Goal: Task Accomplishment & Management: Complete application form

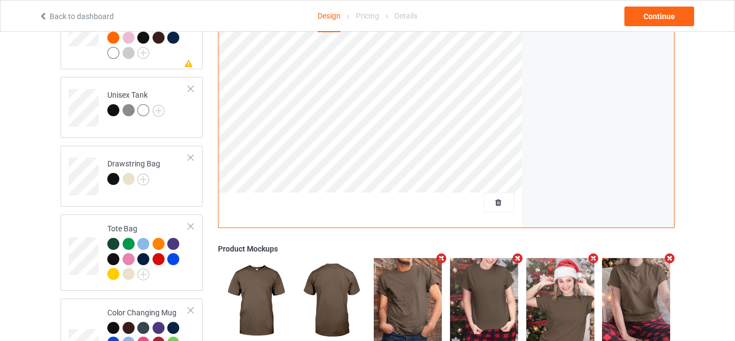
scroll to position [1224, 0]
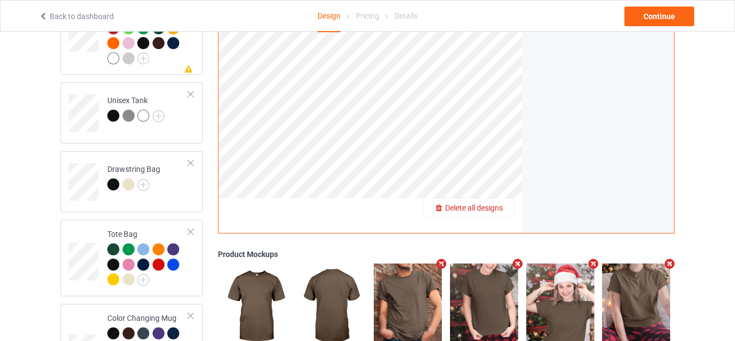
click at [500, 203] on span "Delete all designs" at bounding box center [474, 207] width 58 height 9
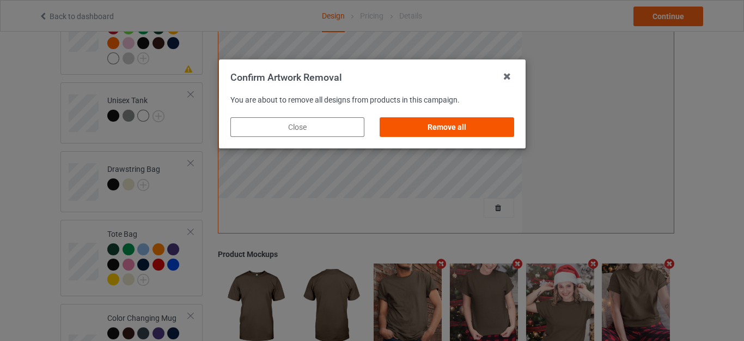
click at [442, 121] on div "Remove all" at bounding box center [447, 127] width 134 height 20
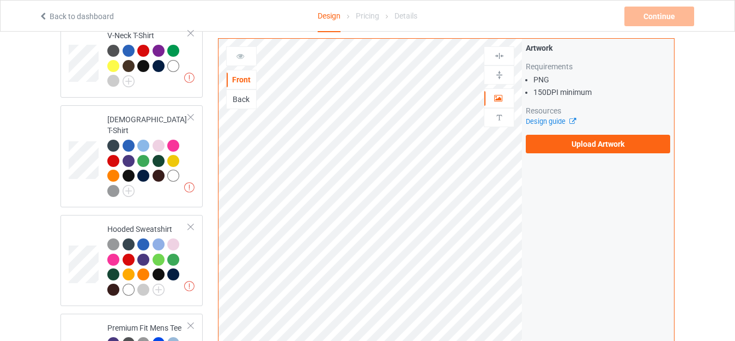
scroll to position [40, 0]
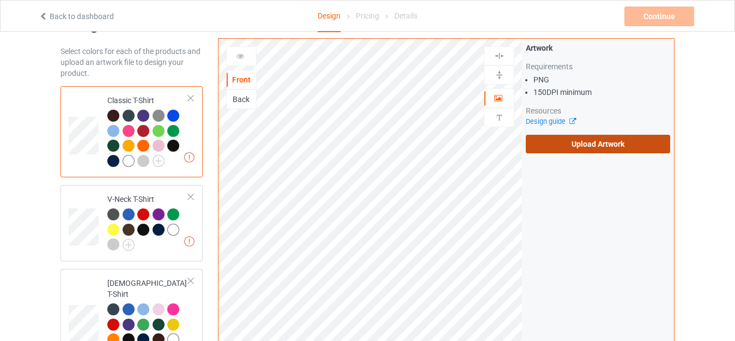
click at [587, 146] on label "Upload Artwork" at bounding box center [598, 144] width 144 height 19
click at [0, 0] on input "Upload Artwork" at bounding box center [0, 0] width 0 height 0
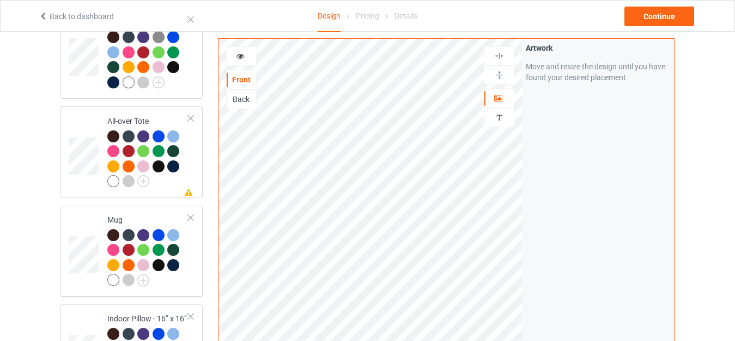
scroll to position [802, 0]
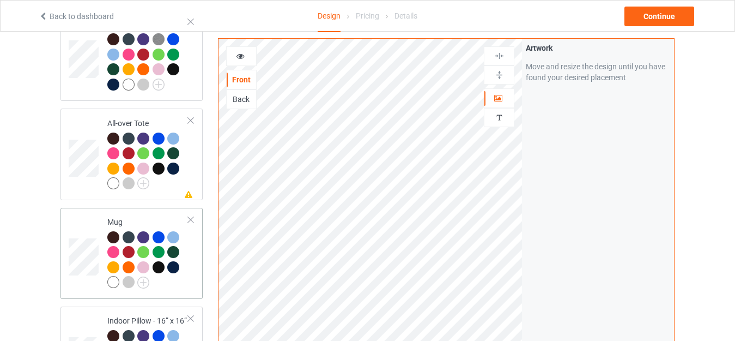
click at [123, 212] on td "Mug" at bounding box center [147, 253] width 93 height 82
click at [244, 54] on icon at bounding box center [240, 55] width 9 height 8
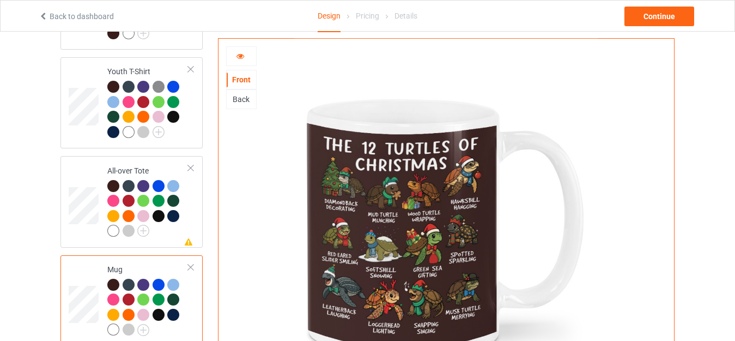
scroll to position [748, 0]
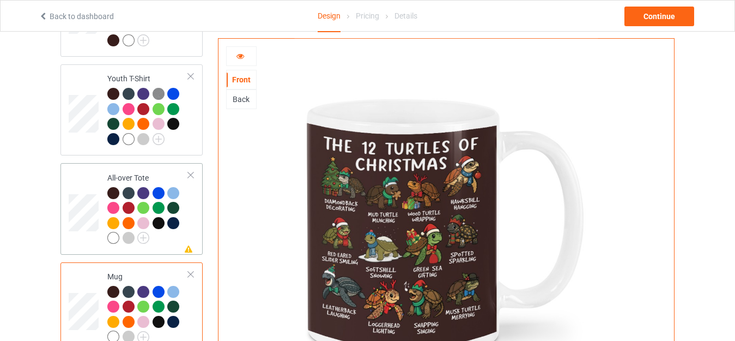
click at [131, 167] on td "Missing artwork on 1 side(s) All-over Tote" at bounding box center [147, 208] width 93 height 82
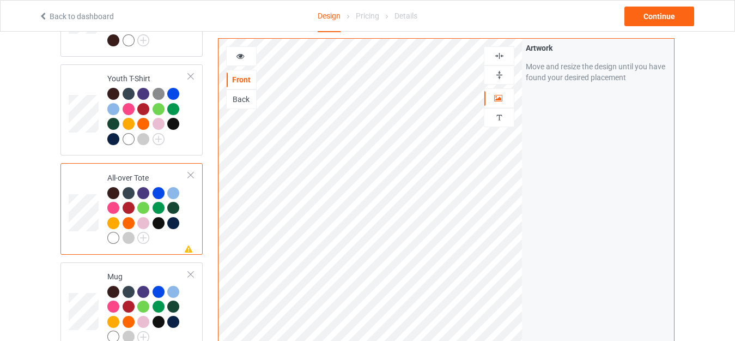
scroll to position [802, 0]
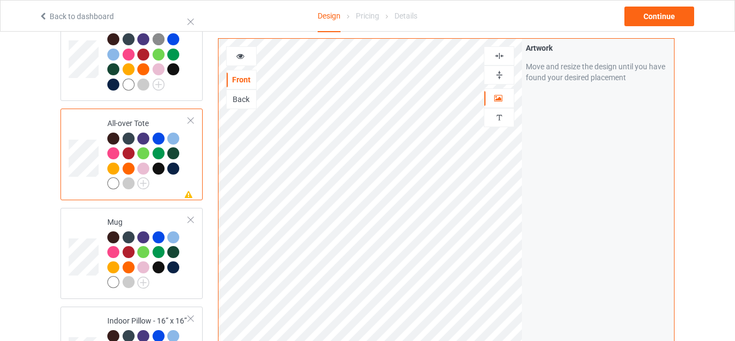
click at [244, 56] on icon at bounding box center [240, 55] width 9 height 8
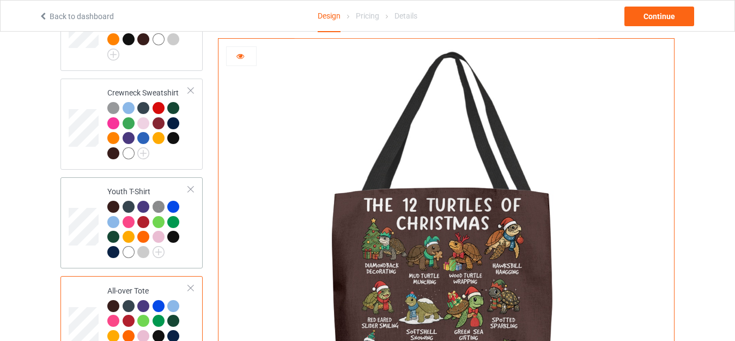
scroll to position [694, 0]
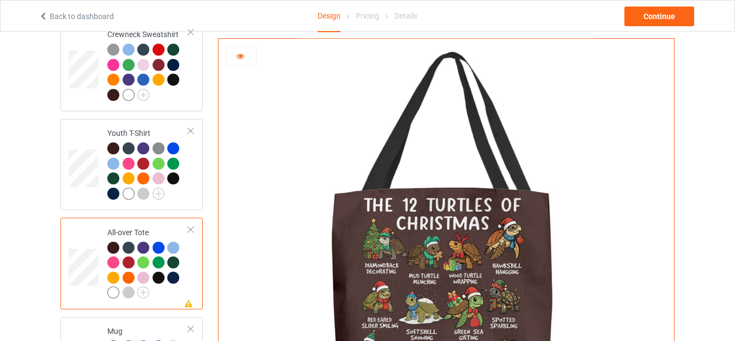
click at [123, 227] on div "All-over Tote" at bounding box center [147, 262] width 81 height 71
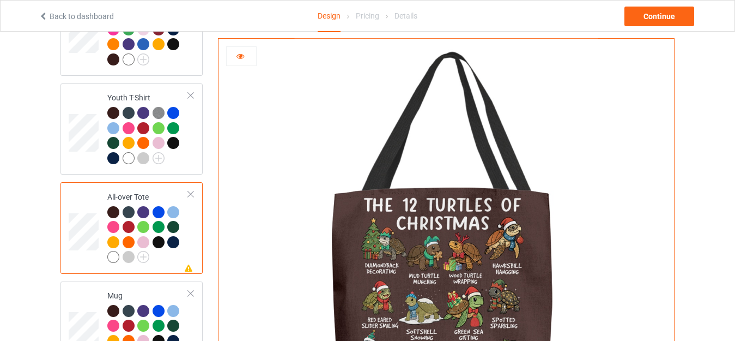
scroll to position [748, 0]
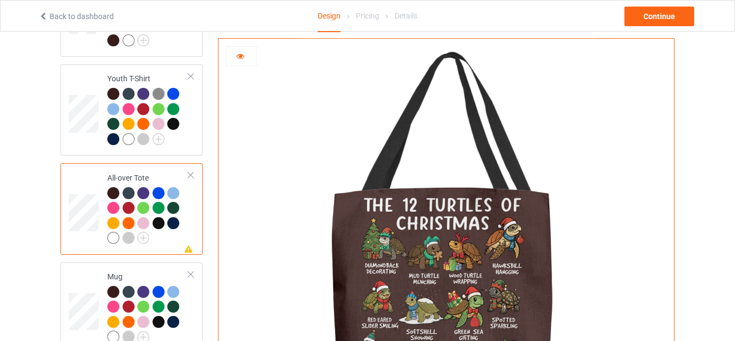
click at [238, 58] on icon at bounding box center [240, 55] width 9 height 8
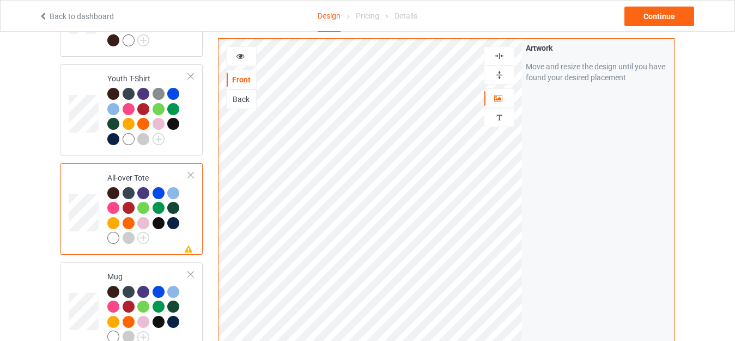
click at [500, 75] on img at bounding box center [499, 75] width 10 height 10
click at [496, 56] on img at bounding box center [499, 56] width 10 height 10
click at [245, 53] on icon at bounding box center [240, 55] width 9 height 8
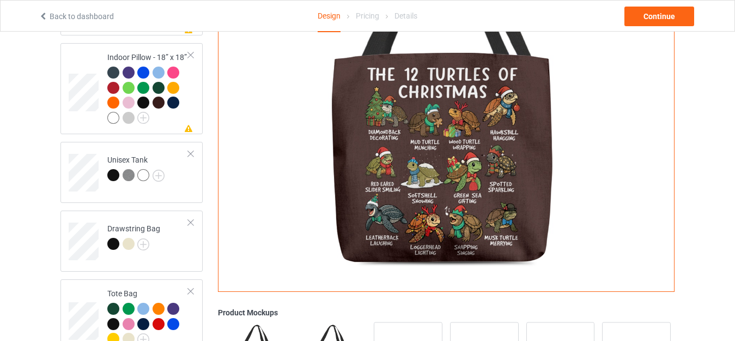
scroll to position [1129, 0]
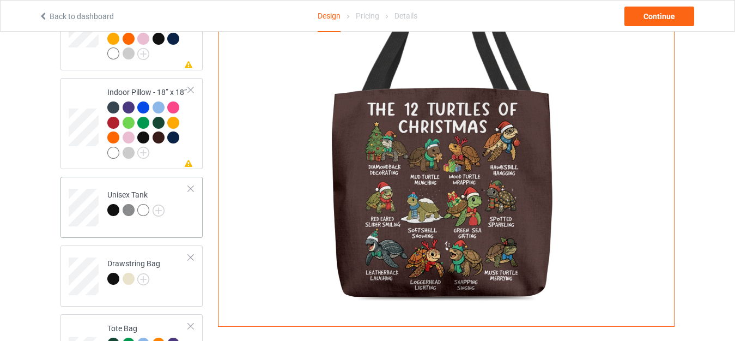
click at [117, 183] on td "Unisex Tank" at bounding box center [147, 203] width 93 height 45
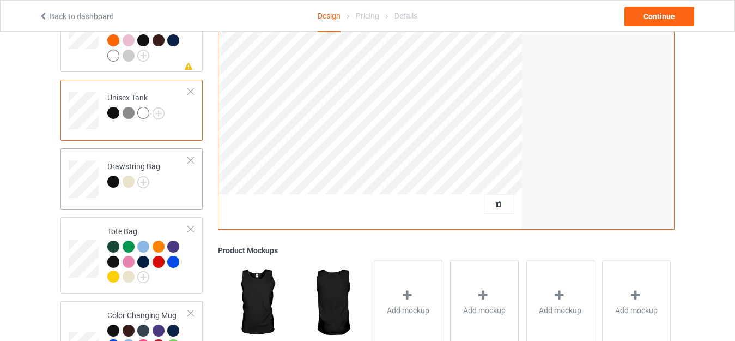
scroll to position [1293, 0]
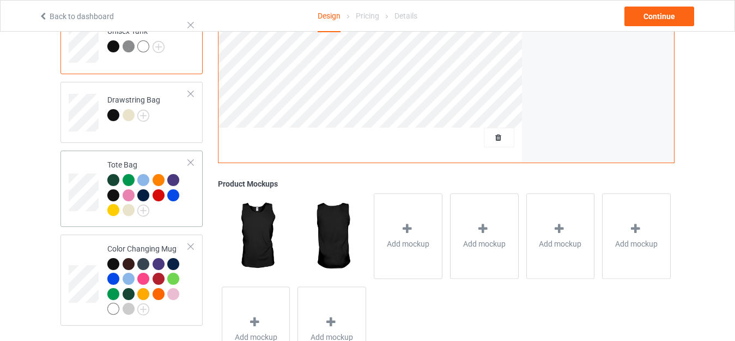
click at [127, 162] on div "Tote Bag" at bounding box center [147, 187] width 81 height 56
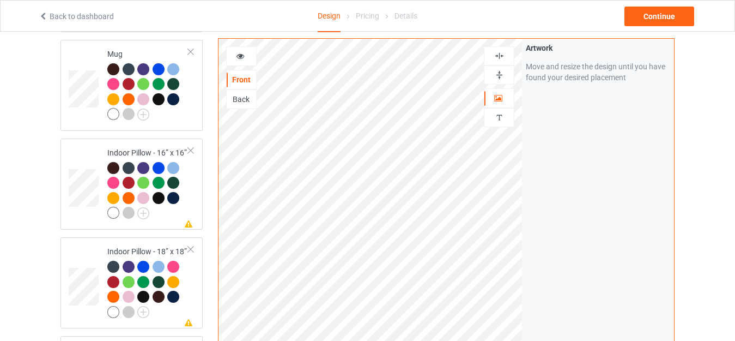
scroll to position [966, 0]
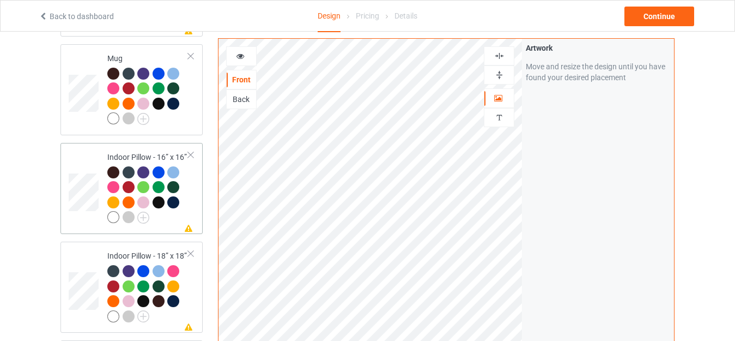
click at [139, 151] on div "Indoor Pillow - 16” x 16”" at bounding box center [147, 186] width 81 height 71
click at [502, 79] on img at bounding box center [499, 75] width 10 height 10
click at [497, 57] on img at bounding box center [499, 56] width 10 height 10
click at [239, 56] on icon at bounding box center [240, 55] width 9 height 8
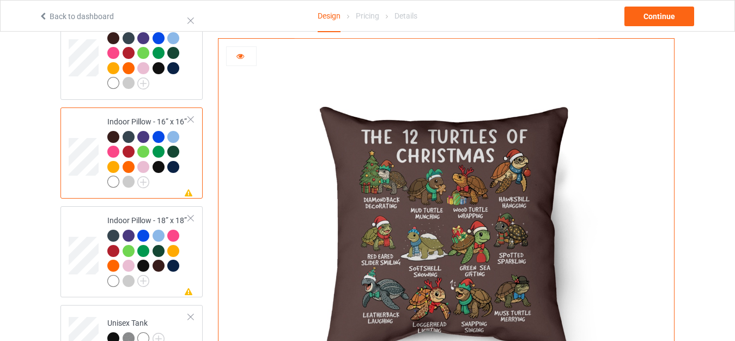
scroll to position [1020, 0]
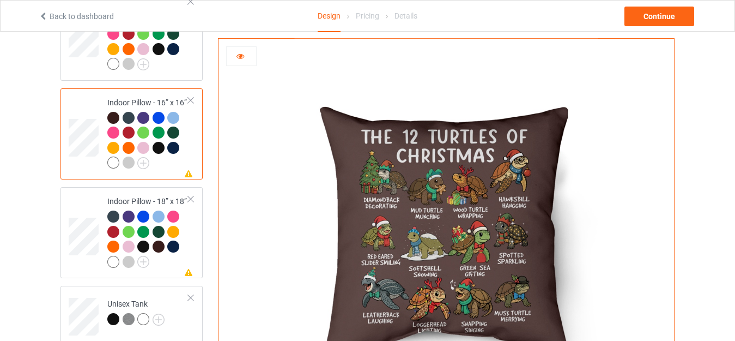
click at [240, 58] on icon at bounding box center [240, 55] width 9 height 8
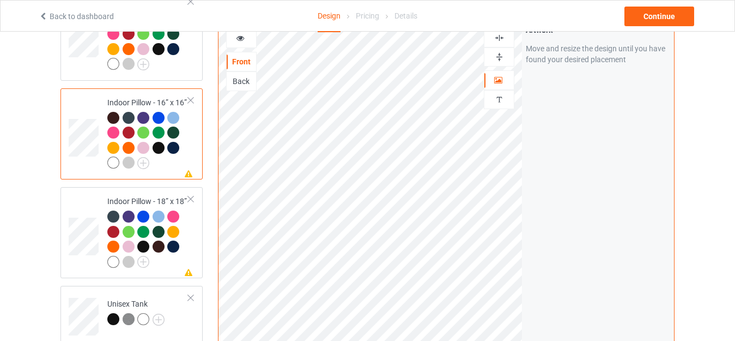
drag, startPoint x: 502, startPoint y: 53, endPoint x: 497, endPoint y: 44, distance: 10.2
click at [502, 53] on img at bounding box center [499, 57] width 10 height 10
click at [497, 35] on img at bounding box center [499, 38] width 10 height 10
click at [242, 40] on div at bounding box center [241, 38] width 31 height 20
click at [241, 36] on icon at bounding box center [240, 37] width 9 height 8
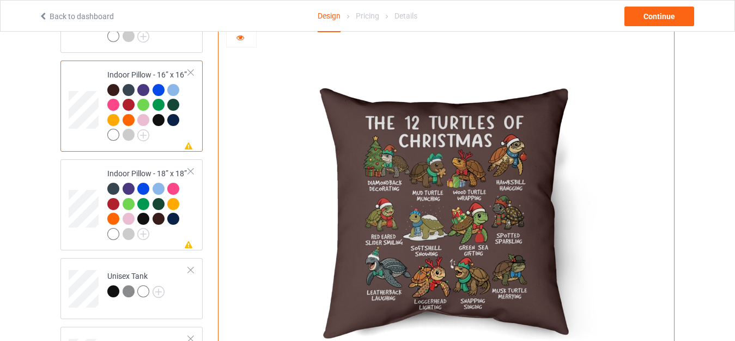
scroll to position [1075, 0]
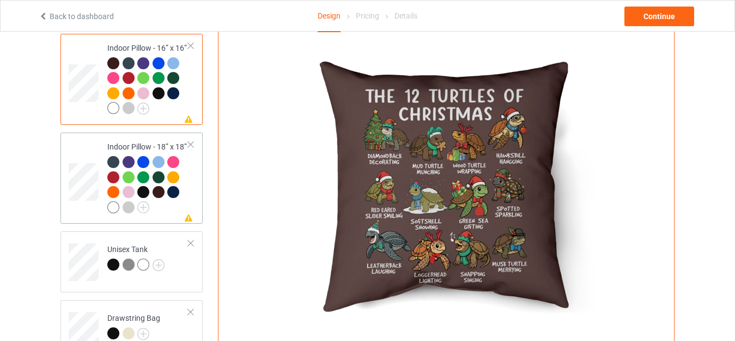
click at [122, 137] on td "Missing artwork on 1 side(s) Indoor Pillow - 18” x 18”" at bounding box center [147, 178] width 93 height 82
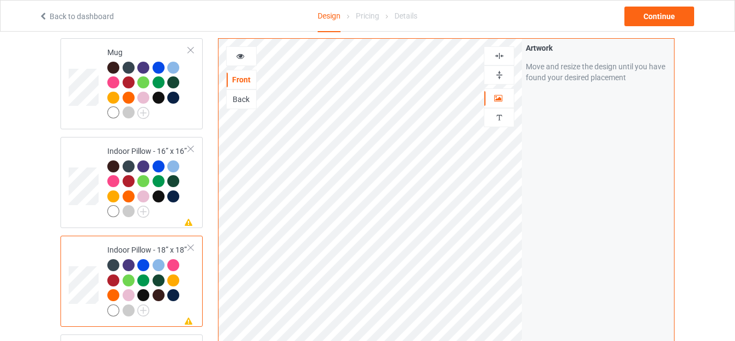
scroll to position [966, 0]
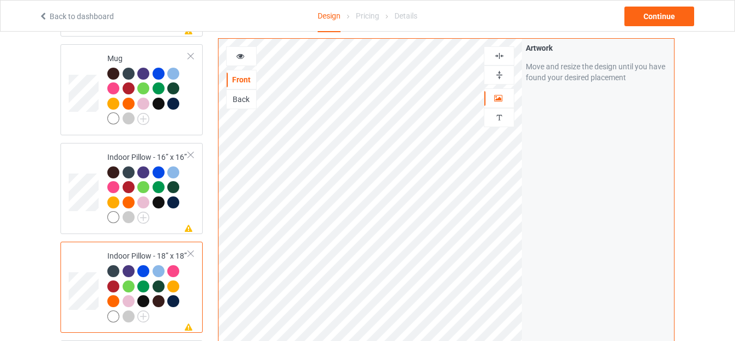
click at [498, 74] on img at bounding box center [499, 75] width 10 height 10
click at [496, 53] on img at bounding box center [499, 56] width 10 height 10
click at [244, 49] on div at bounding box center [241, 56] width 31 height 20
click at [241, 54] on icon at bounding box center [240, 55] width 9 height 8
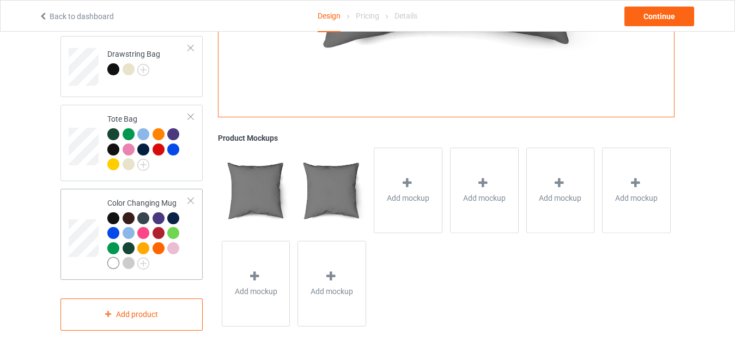
scroll to position [1347, 0]
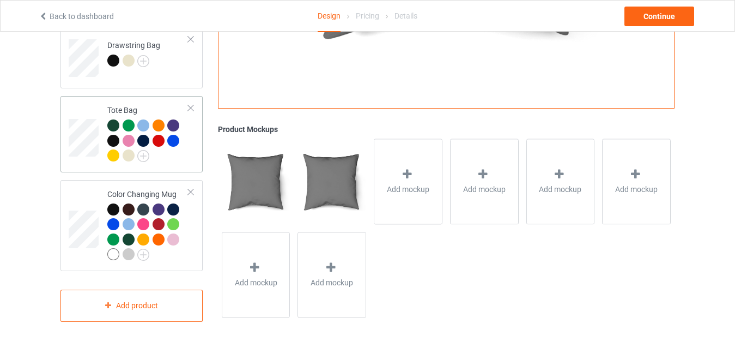
click at [126, 105] on div "Tote Bag" at bounding box center [147, 133] width 81 height 56
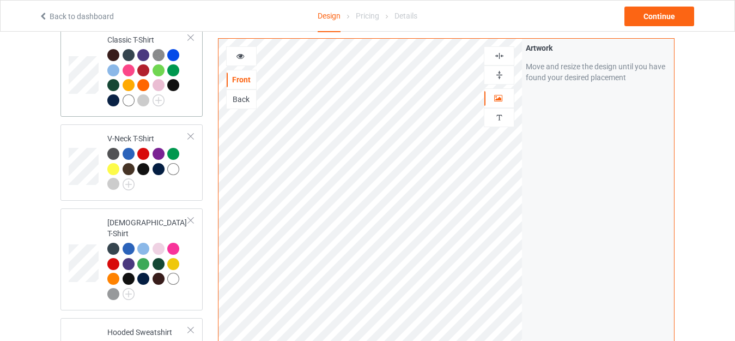
scroll to position [109, 0]
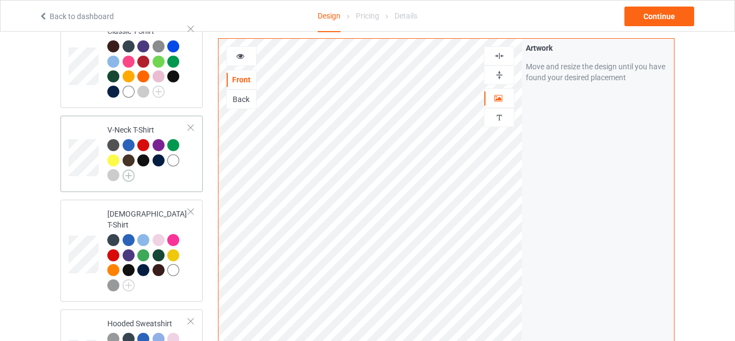
click at [127, 174] on img at bounding box center [129, 175] width 12 height 12
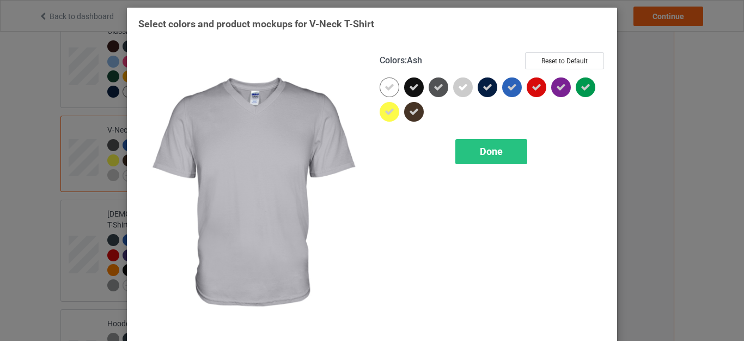
click at [459, 88] on icon at bounding box center [463, 87] width 10 height 10
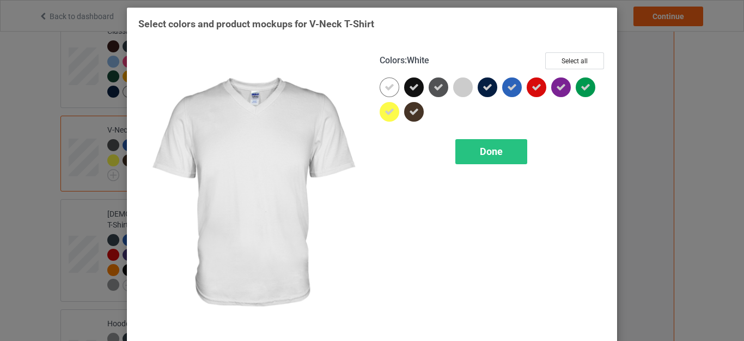
click at [386, 87] on icon at bounding box center [390, 87] width 10 height 10
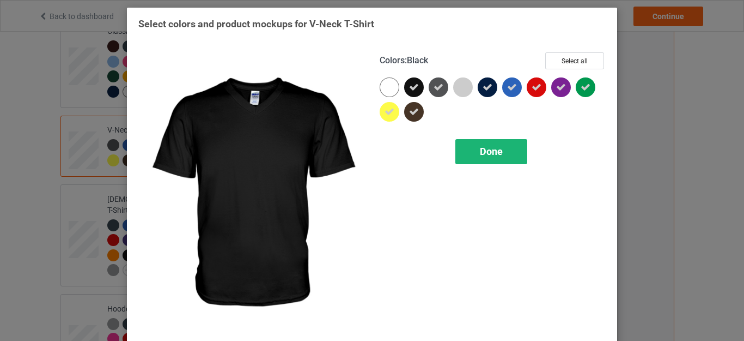
click at [495, 148] on span "Done" at bounding box center [491, 150] width 23 height 11
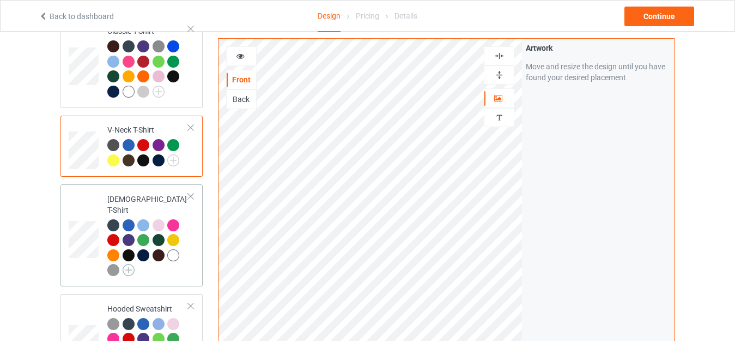
click at [127, 264] on img at bounding box center [129, 270] width 12 height 12
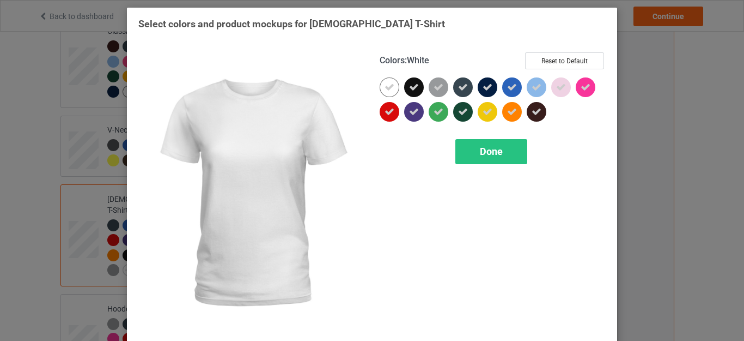
drag, startPoint x: 384, startPoint y: 89, endPoint x: 409, endPoint y: 87, distance: 24.6
click at [385, 89] on icon at bounding box center [390, 87] width 10 height 10
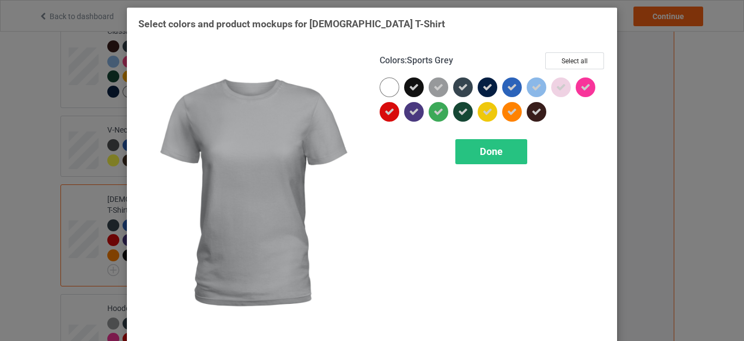
click at [437, 89] on icon at bounding box center [439, 87] width 10 height 10
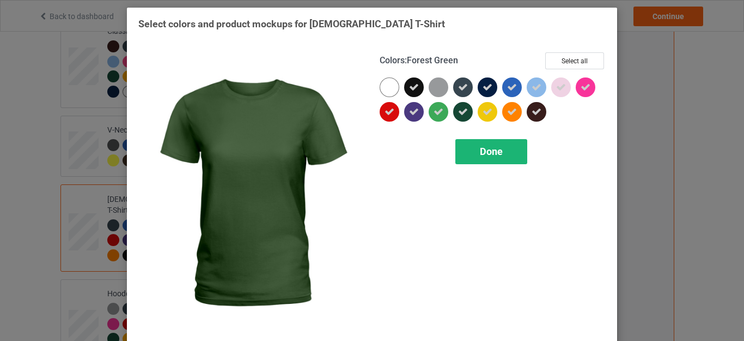
click at [484, 148] on span "Done" at bounding box center [491, 150] width 23 height 11
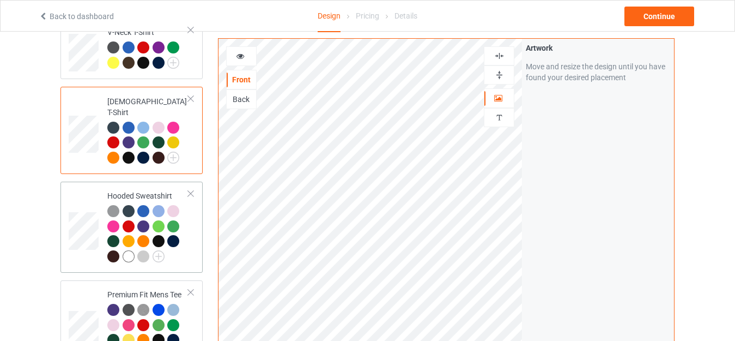
scroll to position [218, 0]
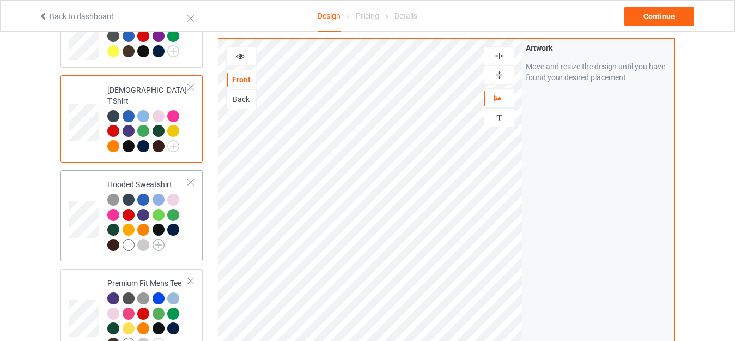
click at [157, 239] on img at bounding box center [159, 245] width 12 height 12
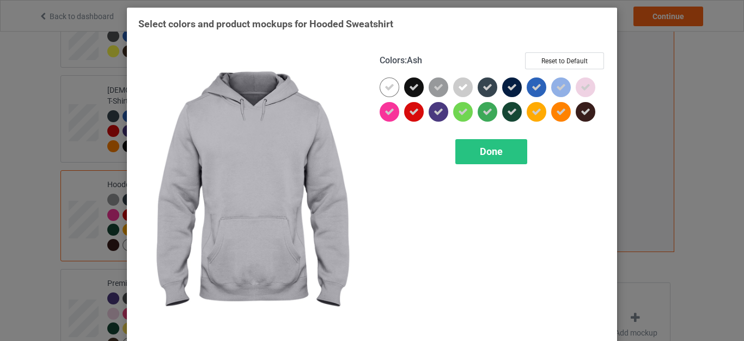
click at [458, 87] on icon at bounding box center [463, 87] width 10 height 10
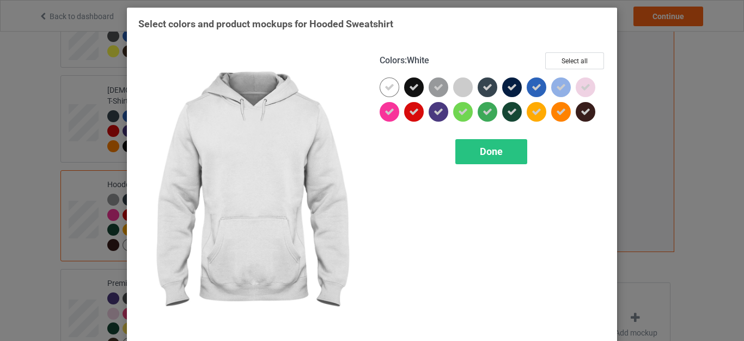
click at [390, 86] on icon at bounding box center [390, 87] width 10 height 10
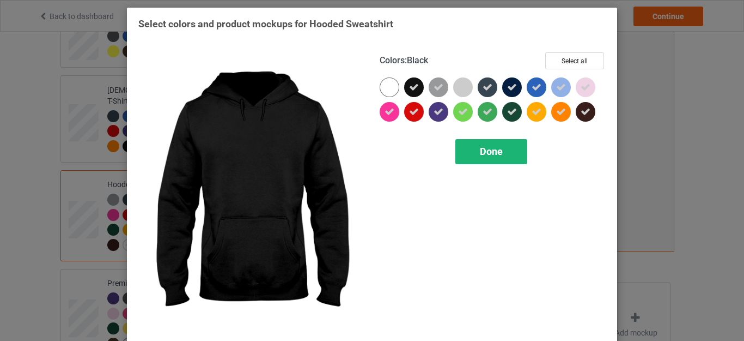
click at [498, 151] on span "Done" at bounding box center [491, 150] width 23 height 11
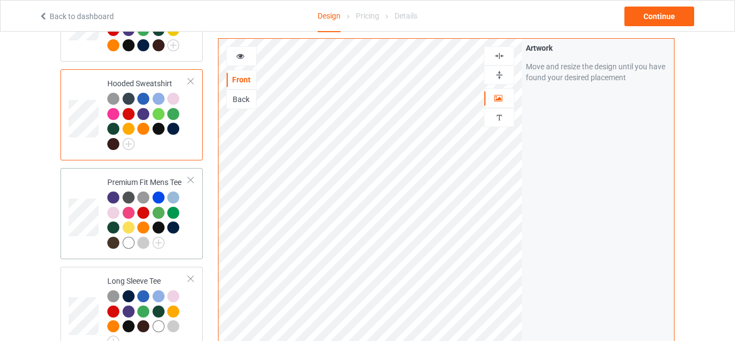
scroll to position [327, 0]
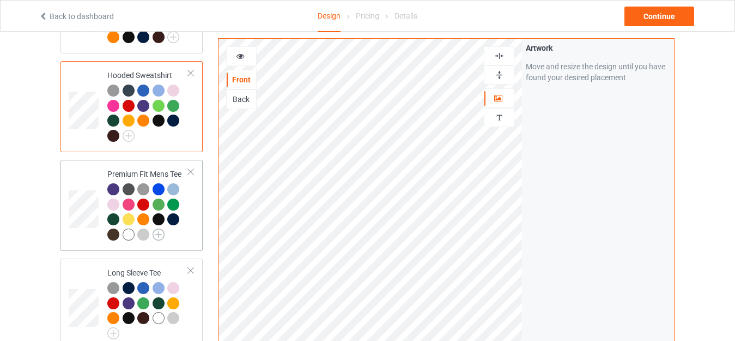
click at [159, 228] on img at bounding box center [159, 234] width 12 height 12
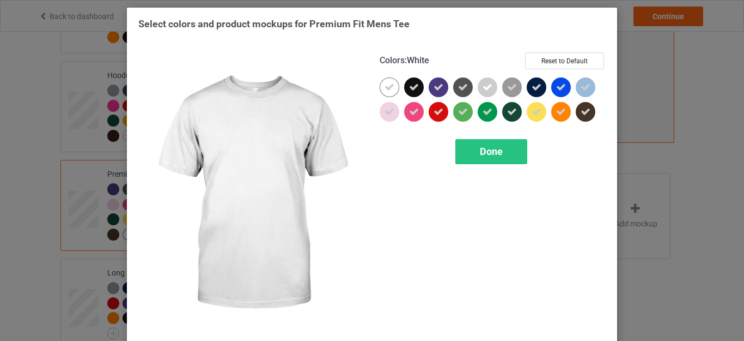
click at [386, 90] on icon at bounding box center [390, 87] width 10 height 10
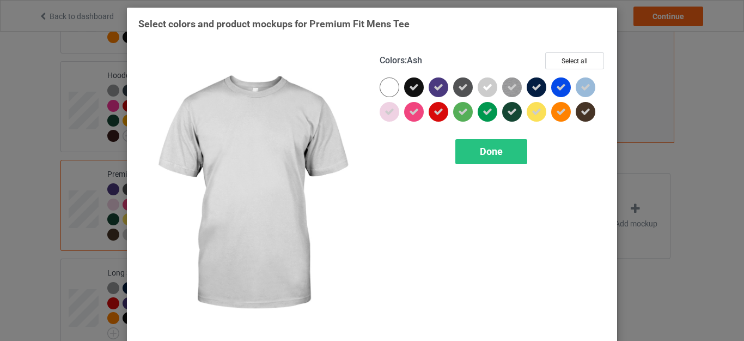
click at [487, 89] on icon at bounding box center [488, 87] width 10 height 10
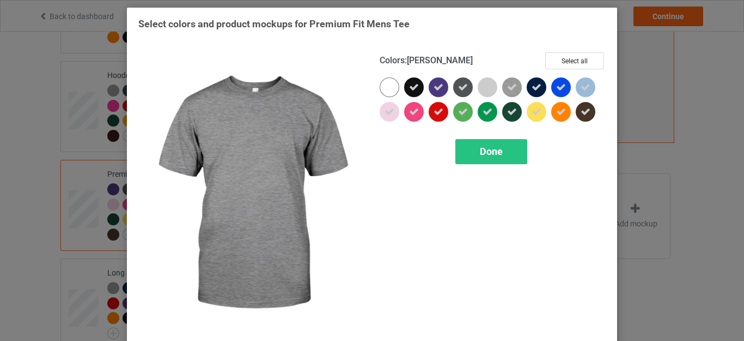
click at [513, 87] on img at bounding box center [512, 87] width 20 height 20
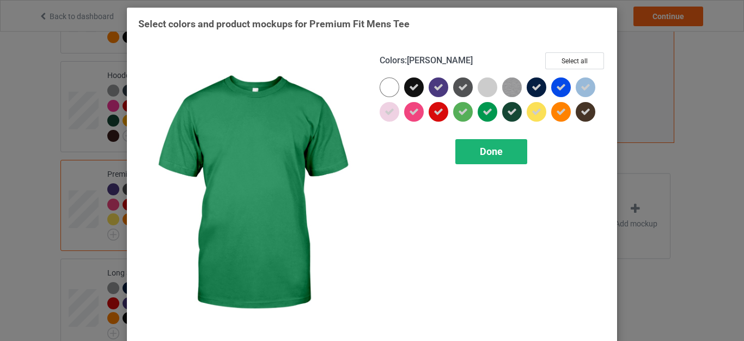
click at [485, 146] on span "Done" at bounding box center [491, 150] width 23 height 11
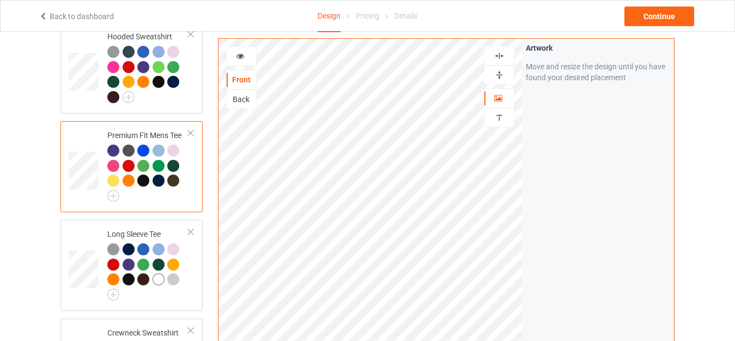
scroll to position [381, 0]
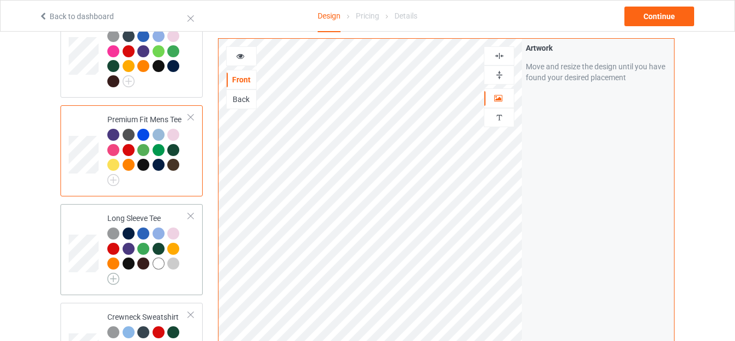
click at [111, 272] on img at bounding box center [113, 278] width 12 height 12
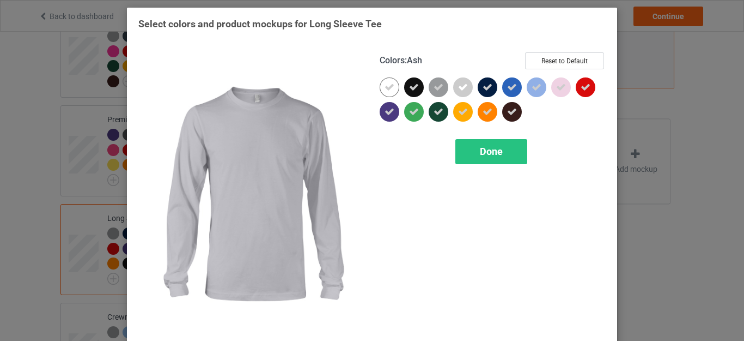
click at [459, 86] on icon at bounding box center [463, 87] width 10 height 10
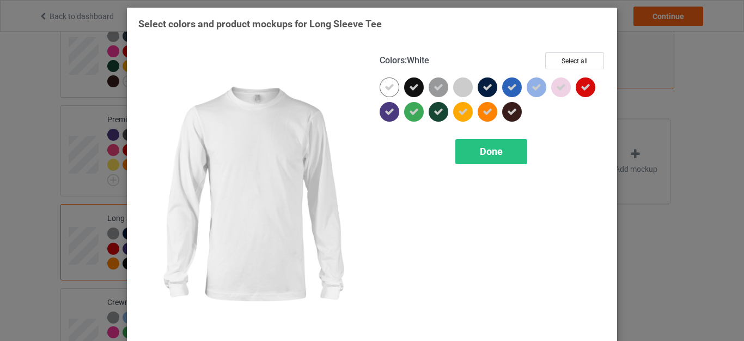
click at [388, 89] on icon at bounding box center [390, 87] width 10 height 10
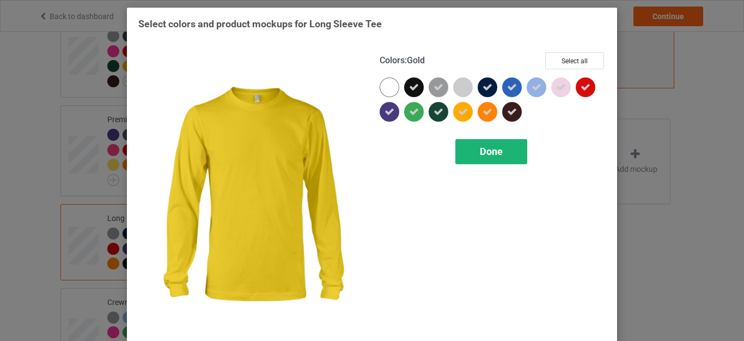
click at [487, 148] on span "Done" at bounding box center [491, 150] width 23 height 11
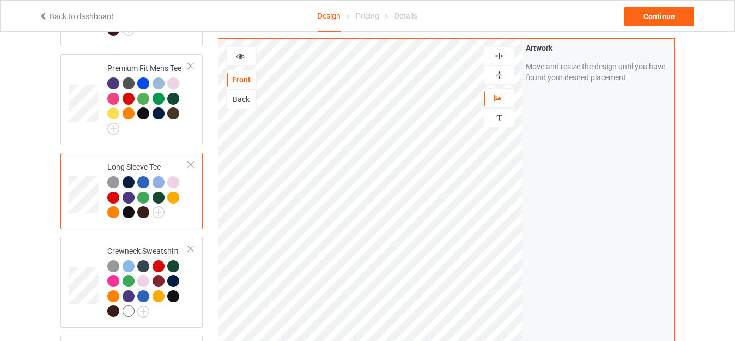
scroll to position [490, 0]
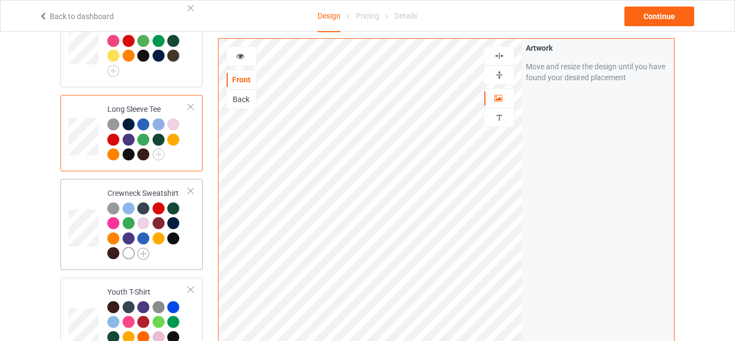
click at [145, 247] on img at bounding box center [143, 253] width 12 height 12
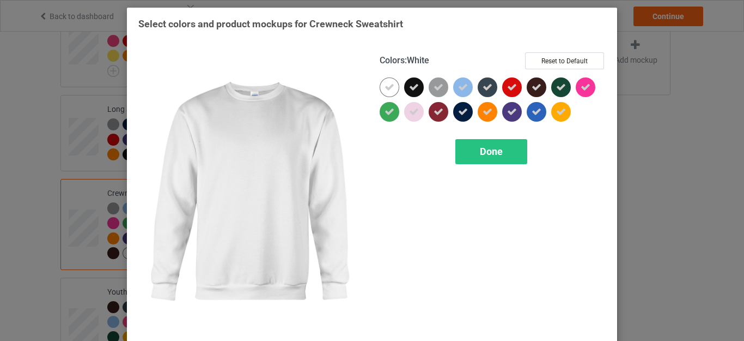
click at [385, 88] on icon at bounding box center [390, 87] width 10 height 10
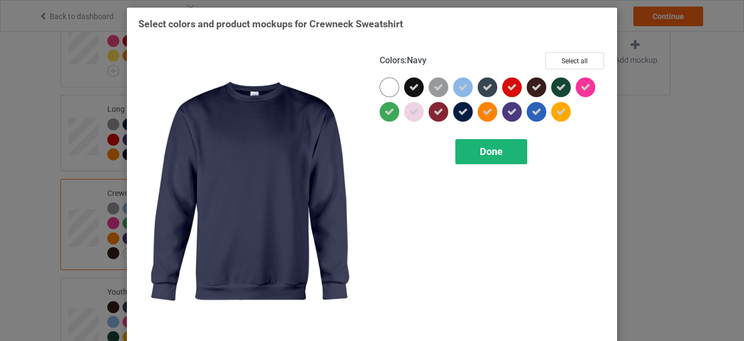
click at [484, 150] on span "Done" at bounding box center [491, 150] width 23 height 11
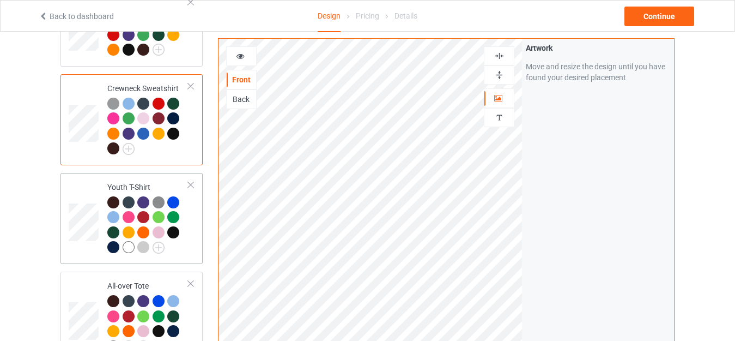
scroll to position [599, 0]
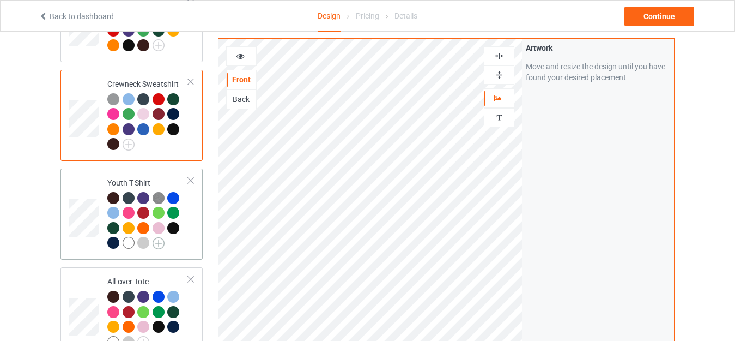
click at [159, 237] on img at bounding box center [159, 243] width 12 height 12
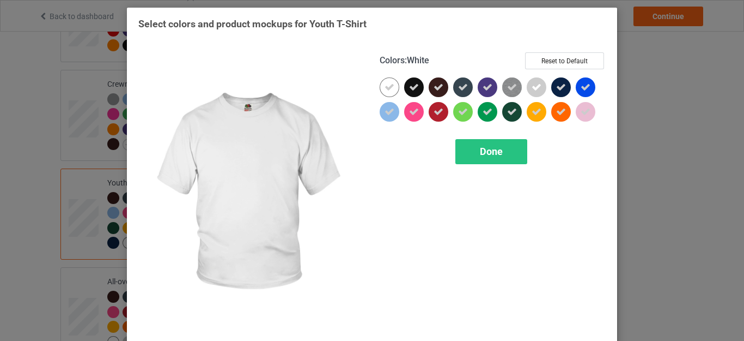
click at [390, 88] on icon at bounding box center [390, 87] width 10 height 10
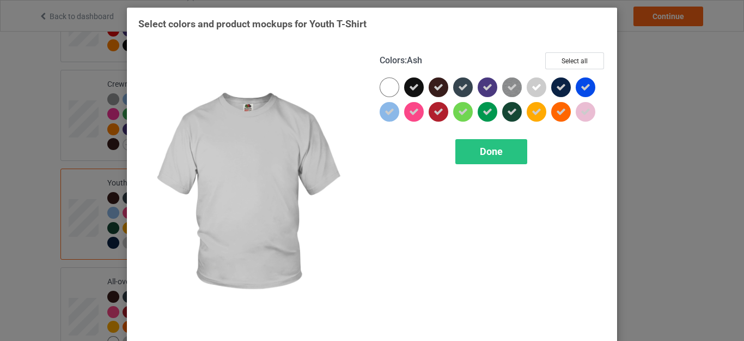
click at [533, 88] on icon at bounding box center [537, 87] width 10 height 10
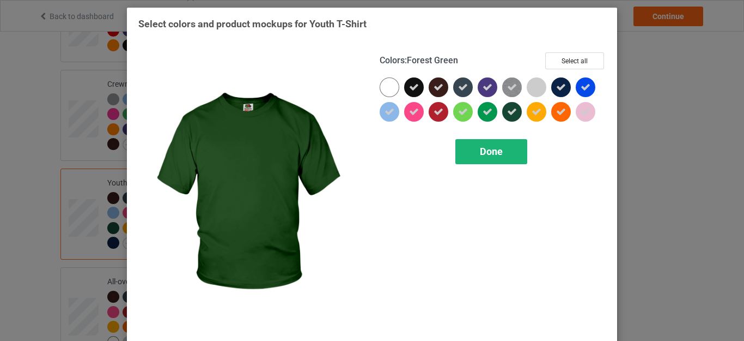
click at [484, 151] on span "Done" at bounding box center [491, 150] width 23 height 11
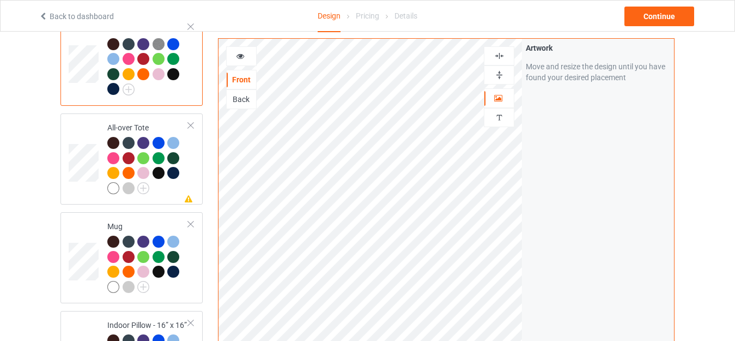
scroll to position [763, 0]
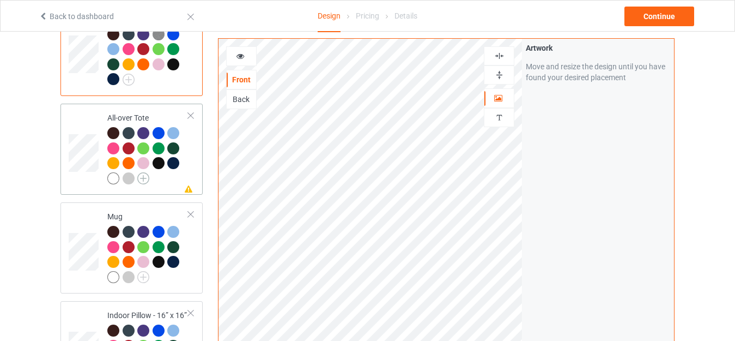
click at [146, 172] on img at bounding box center [143, 178] width 12 height 12
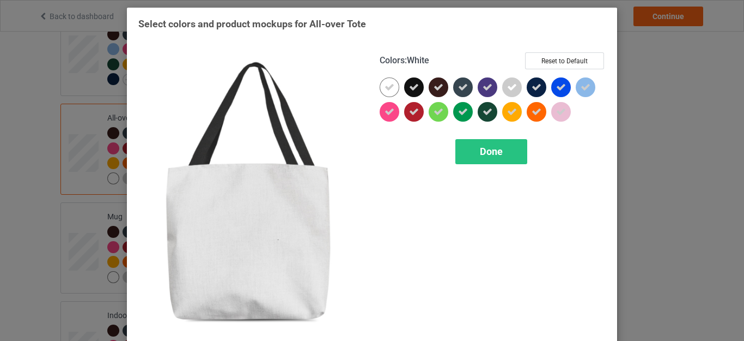
click at [385, 90] on icon at bounding box center [390, 87] width 10 height 10
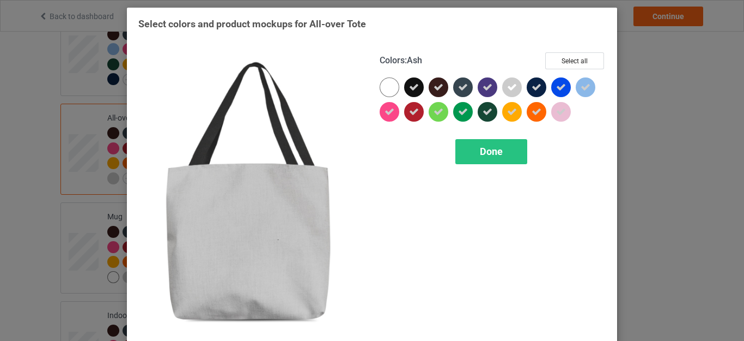
click at [507, 88] on icon at bounding box center [512, 87] width 10 height 10
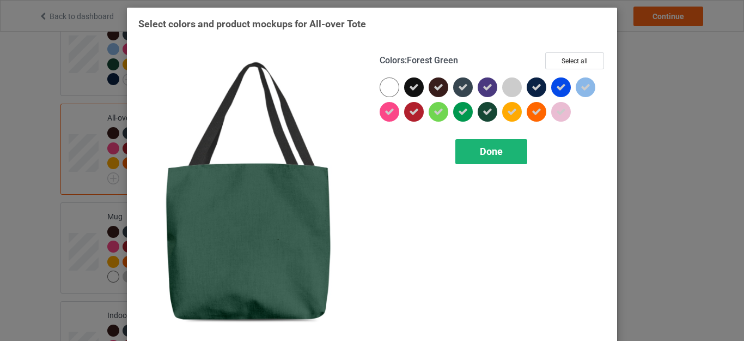
click at [487, 147] on span "Done" at bounding box center [491, 150] width 23 height 11
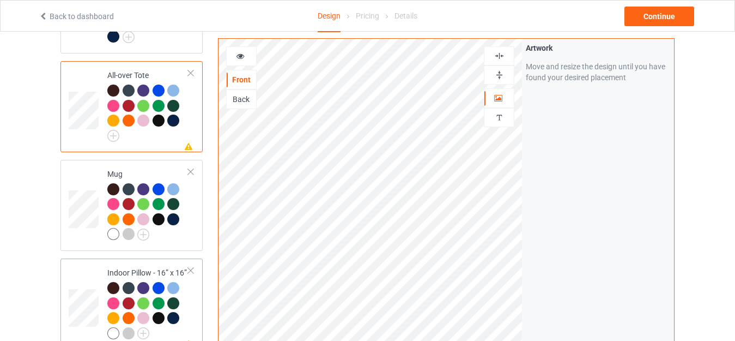
scroll to position [872, 0]
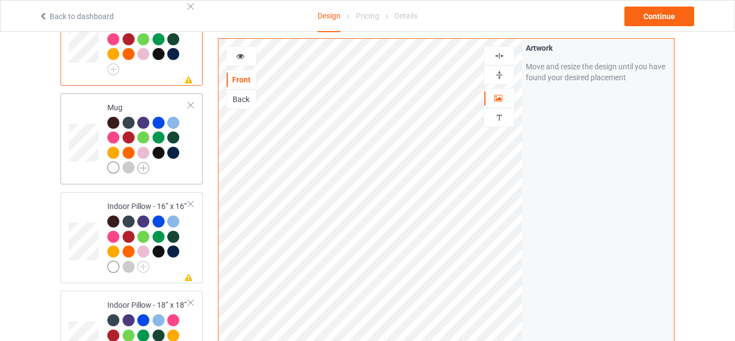
click at [147, 162] on img at bounding box center [143, 168] width 12 height 12
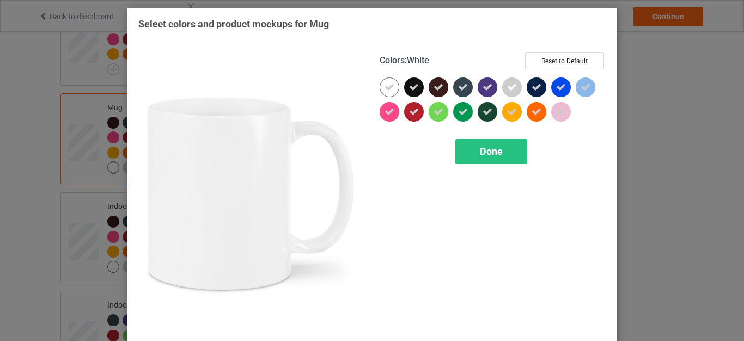
click at [387, 88] on icon at bounding box center [390, 87] width 10 height 10
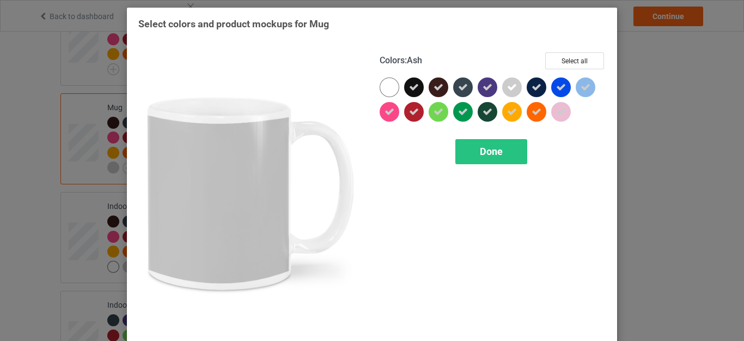
click at [508, 91] on icon at bounding box center [512, 87] width 10 height 10
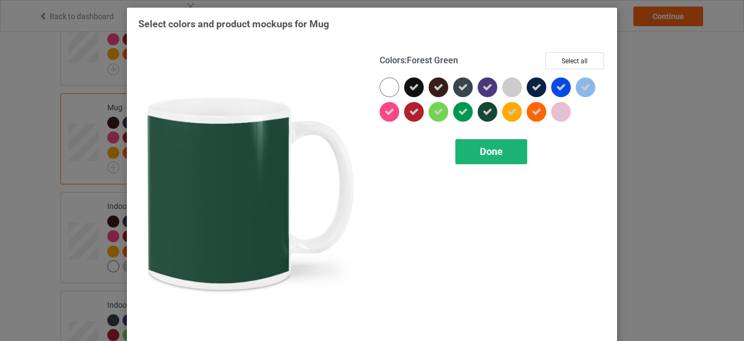
click at [489, 147] on span "Done" at bounding box center [491, 150] width 23 height 11
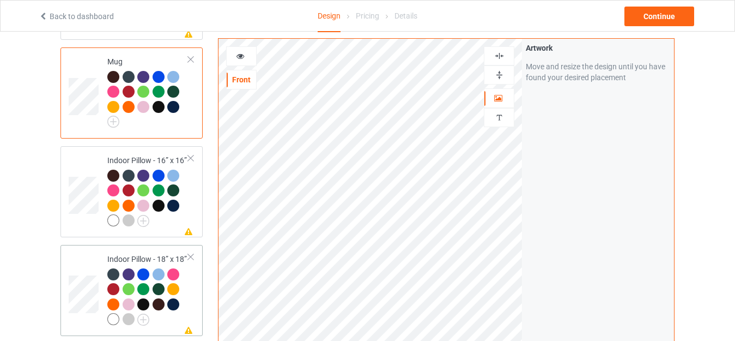
scroll to position [981, 0]
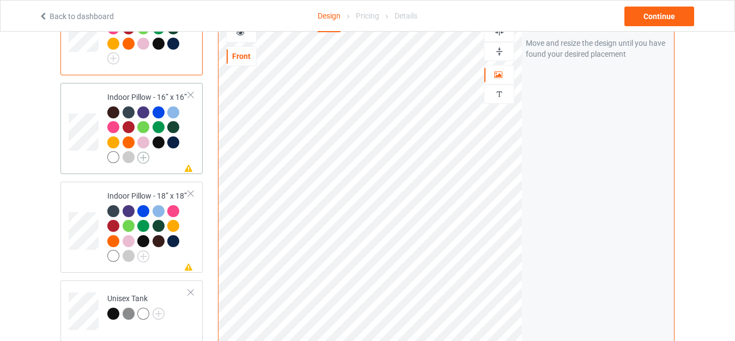
click at [144, 151] on img at bounding box center [143, 157] width 12 height 12
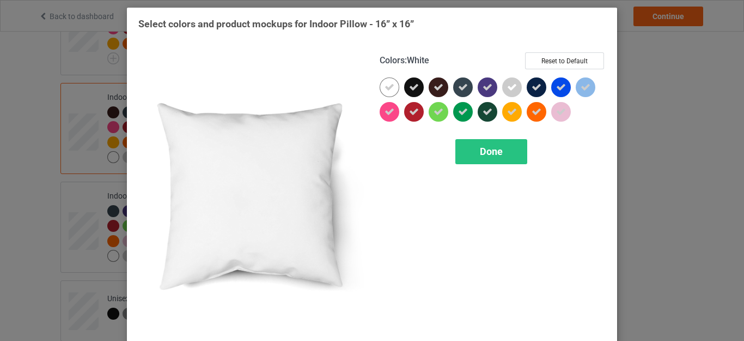
click at [388, 89] on icon at bounding box center [390, 87] width 10 height 10
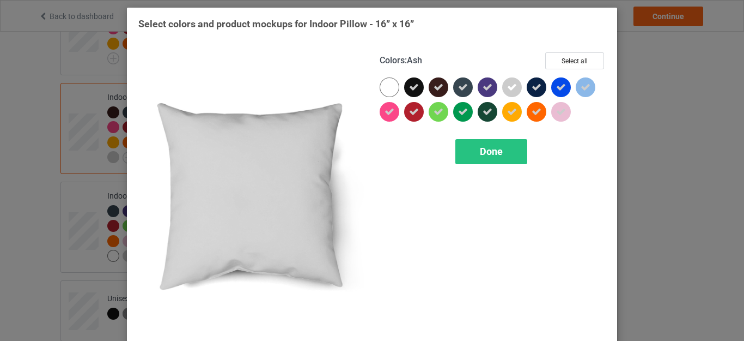
click at [507, 88] on icon at bounding box center [512, 87] width 10 height 10
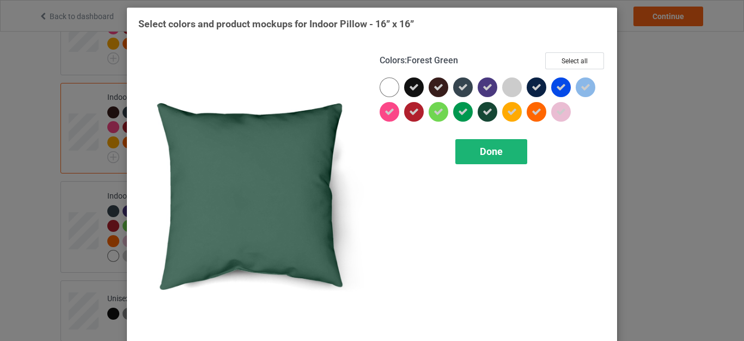
click at [482, 150] on span "Done" at bounding box center [491, 150] width 23 height 11
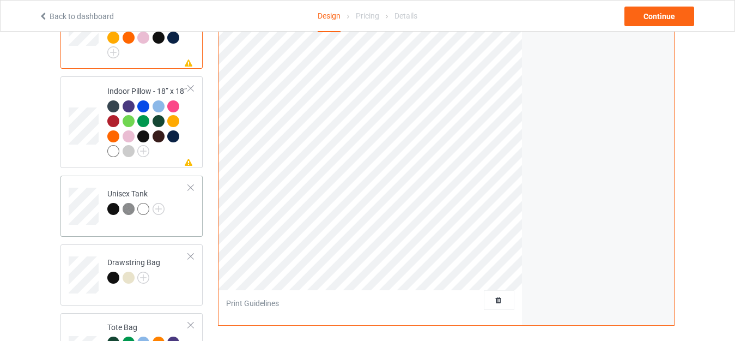
scroll to position [1090, 0]
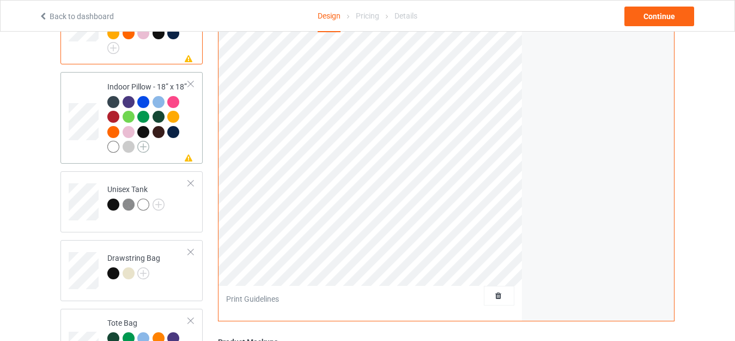
click at [144, 144] on img at bounding box center [143, 147] width 12 height 12
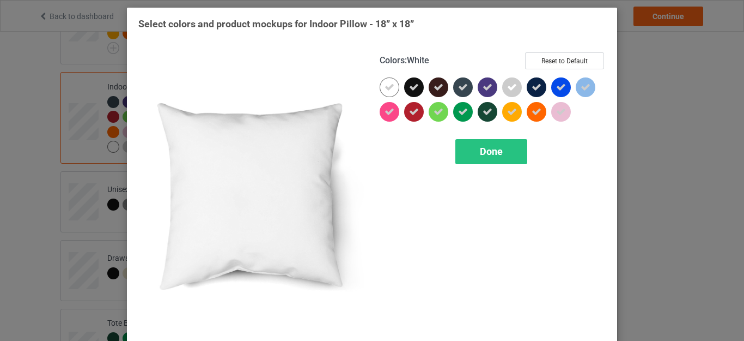
click at [386, 89] on icon at bounding box center [390, 87] width 10 height 10
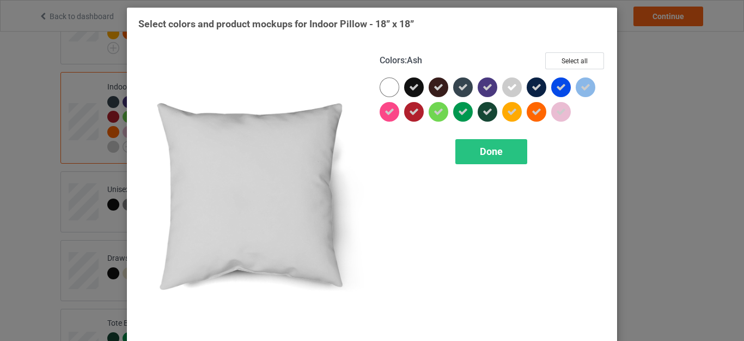
click at [507, 87] on icon at bounding box center [512, 87] width 10 height 10
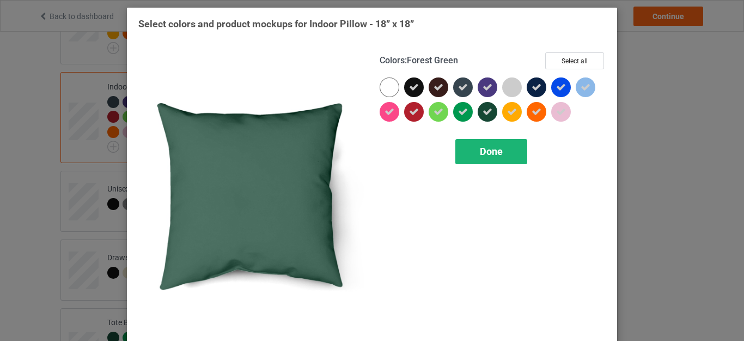
click at [484, 148] on span "Done" at bounding box center [491, 150] width 23 height 11
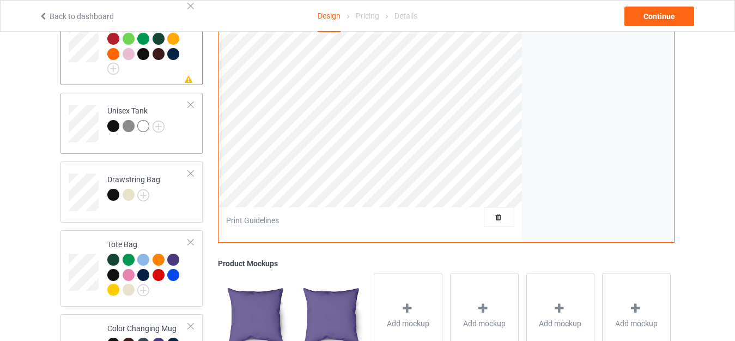
scroll to position [1199, 0]
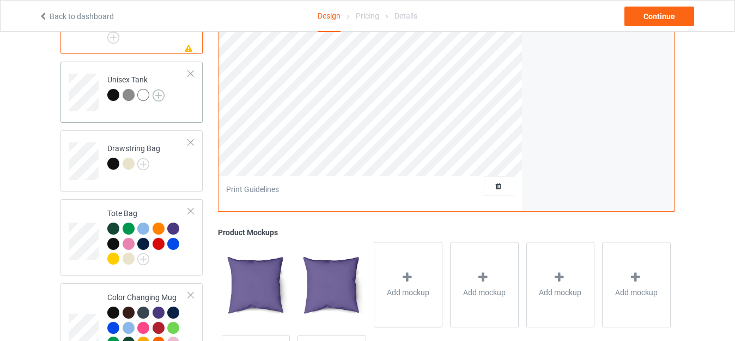
click at [156, 89] on img at bounding box center [159, 95] width 12 height 12
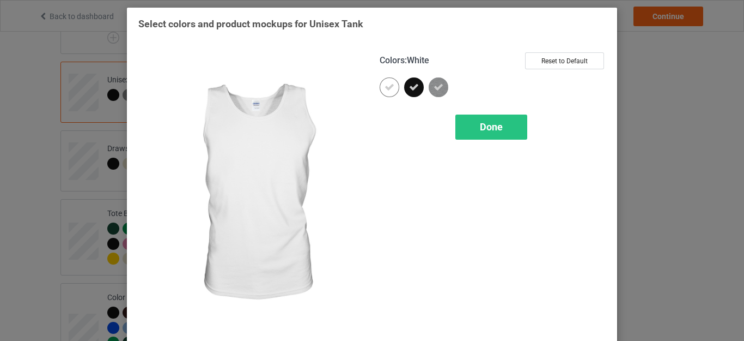
drag, startPoint x: 384, startPoint y: 89, endPoint x: 398, endPoint y: 91, distance: 13.7
click at [385, 89] on icon at bounding box center [390, 87] width 10 height 10
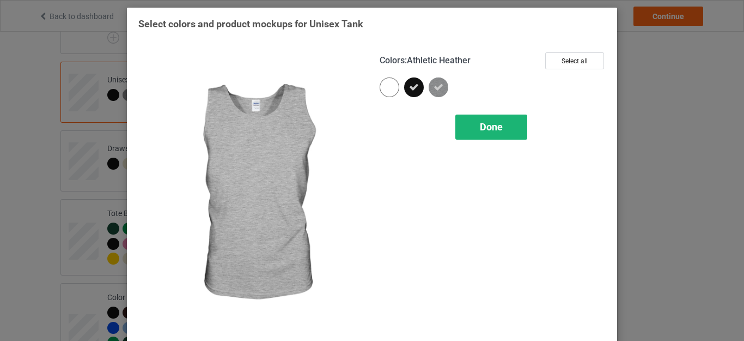
click at [484, 123] on span "Done" at bounding box center [491, 126] width 23 height 11
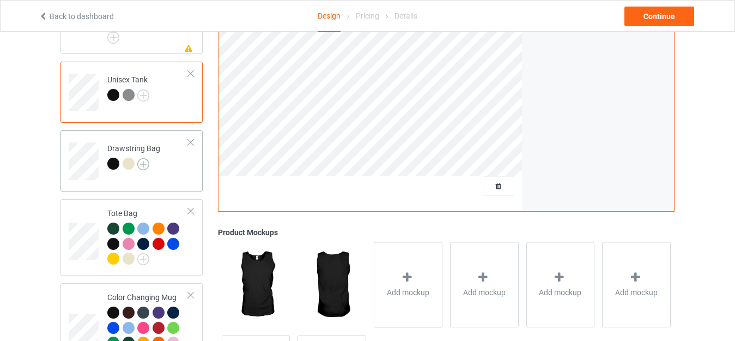
click at [147, 158] on img at bounding box center [143, 164] width 12 height 12
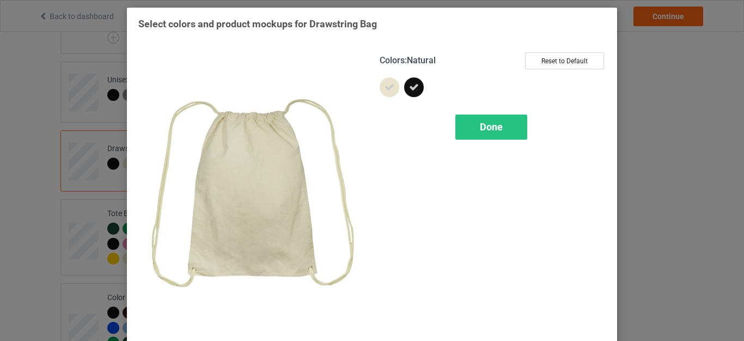
click at [383, 93] on div at bounding box center [390, 87] width 20 height 20
click at [491, 124] on span "Done" at bounding box center [491, 126] width 23 height 11
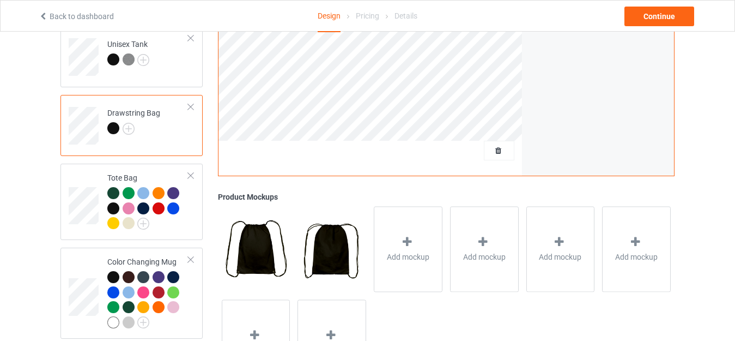
scroll to position [1253, 0]
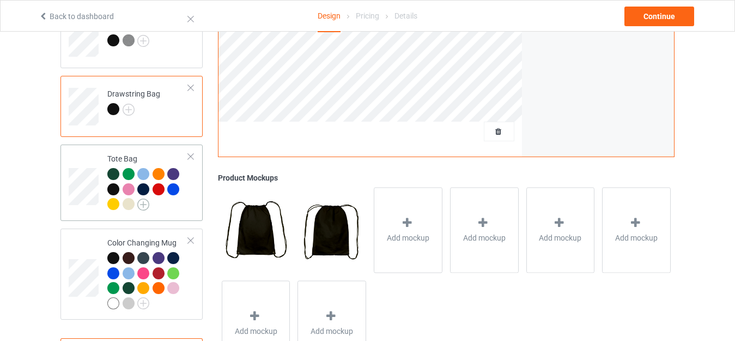
click at [144, 198] on img at bounding box center [143, 204] width 12 height 12
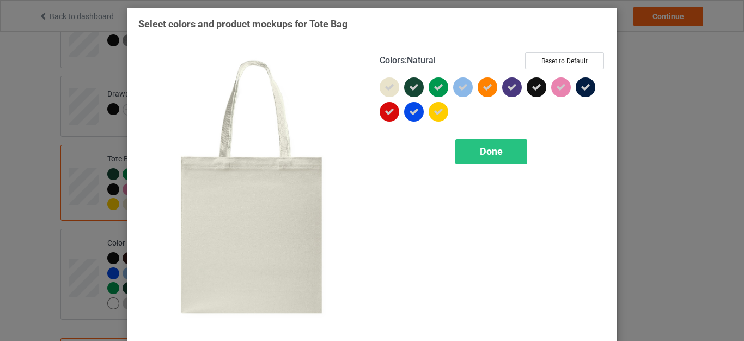
click at [386, 91] on icon at bounding box center [390, 87] width 10 height 10
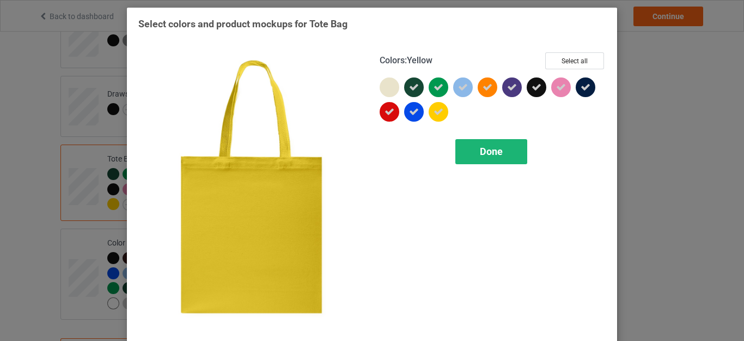
click at [486, 150] on span "Done" at bounding box center [491, 150] width 23 height 11
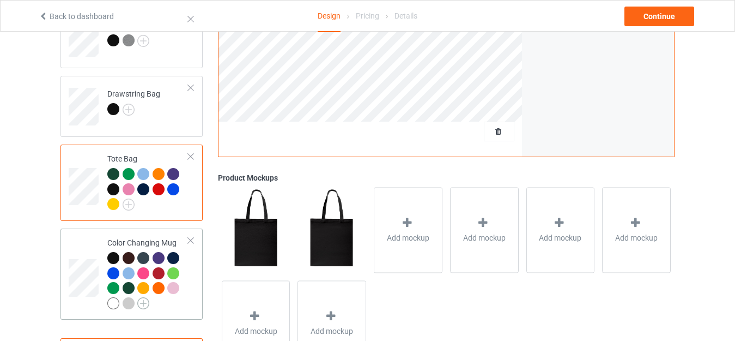
click at [142, 297] on img at bounding box center [143, 303] width 12 height 12
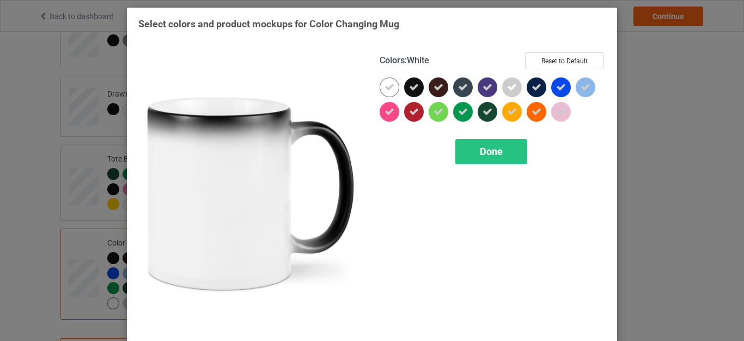
click at [380, 84] on div at bounding box center [390, 87] width 20 height 20
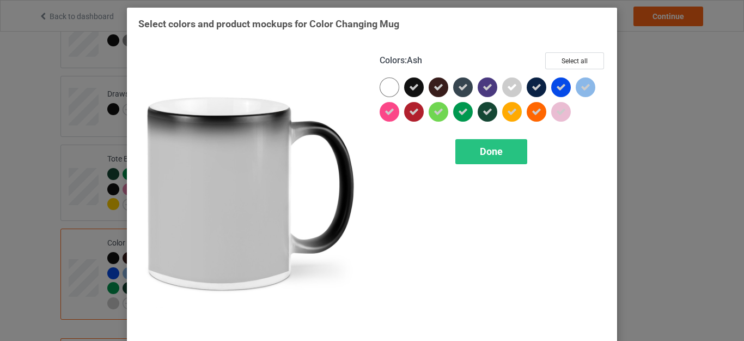
click at [510, 85] on icon at bounding box center [512, 87] width 10 height 10
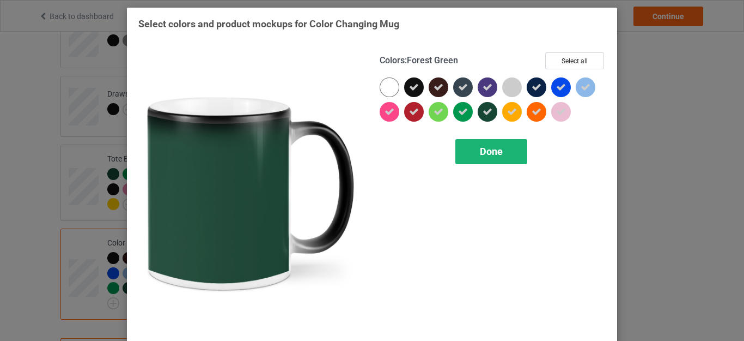
click at [480, 149] on span "Done" at bounding box center [491, 150] width 23 height 11
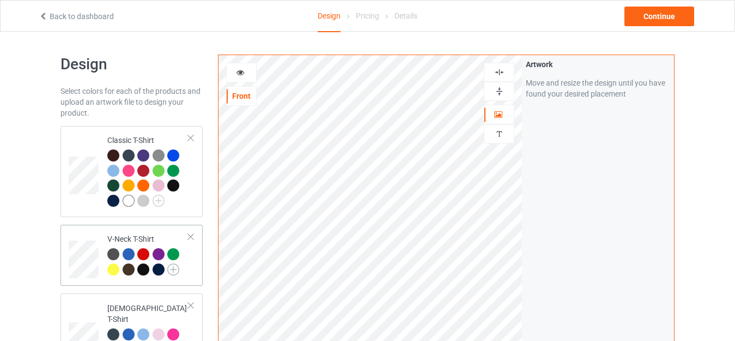
click at [173, 270] on img at bounding box center [173, 269] width 12 height 12
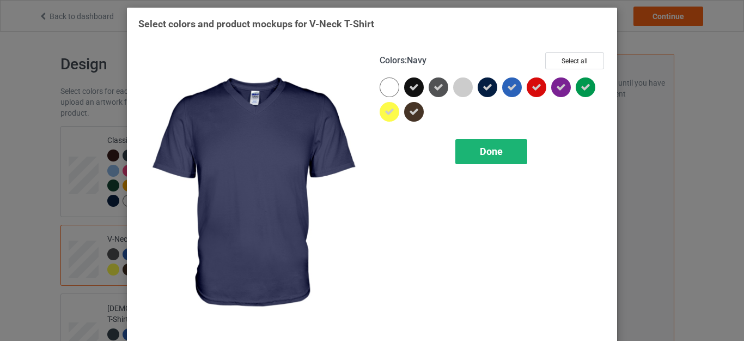
click at [484, 153] on span "Done" at bounding box center [491, 150] width 23 height 11
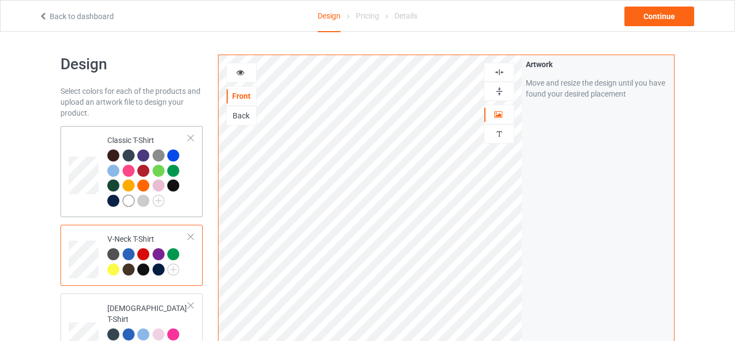
click at [130, 134] on td "Classic T-Shirt" at bounding box center [147, 171] width 93 height 82
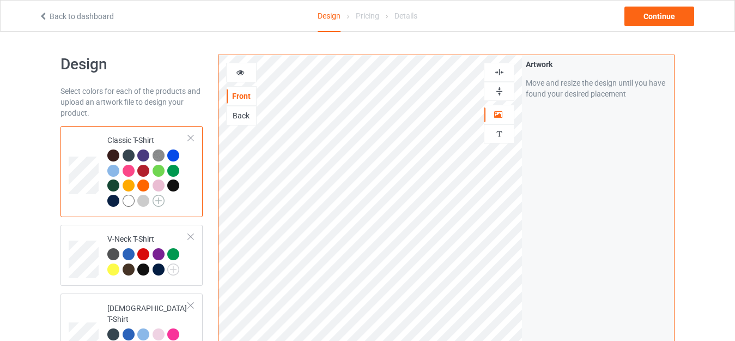
click at [159, 199] on img at bounding box center [159, 200] width 12 height 12
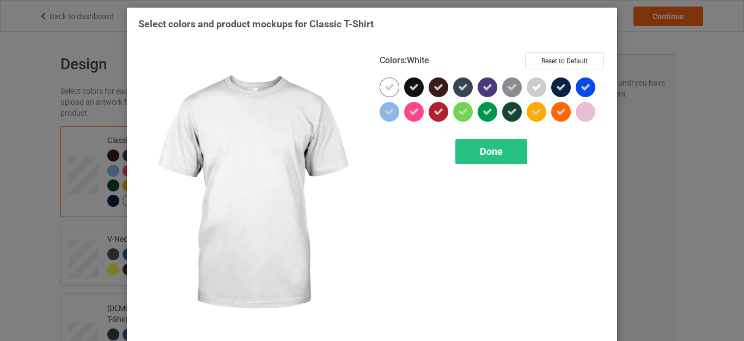
click at [386, 88] on icon at bounding box center [390, 87] width 10 height 10
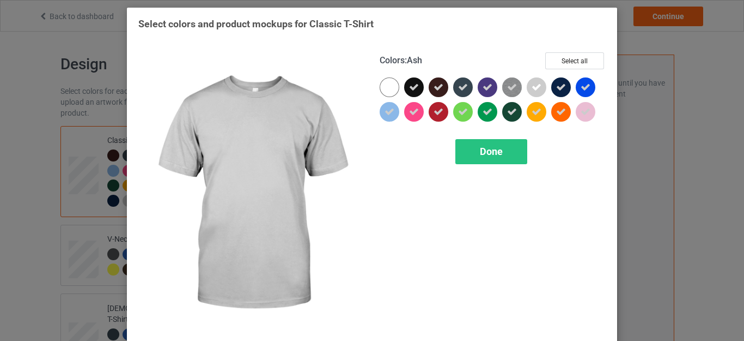
click at [532, 87] on icon at bounding box center [537, 87] width 10 height 10
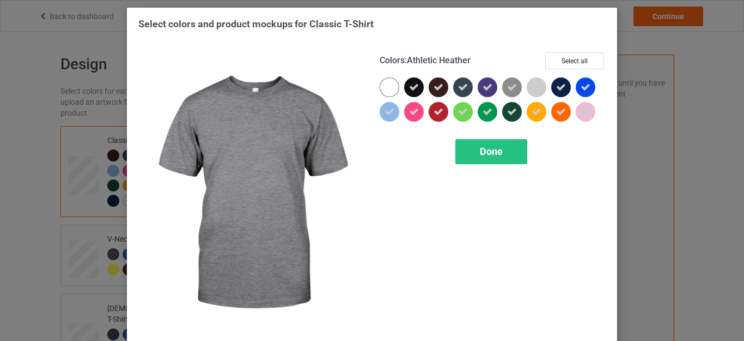
click at [510, 88] on icon at bounding box center [512, 87] width 10 height 10
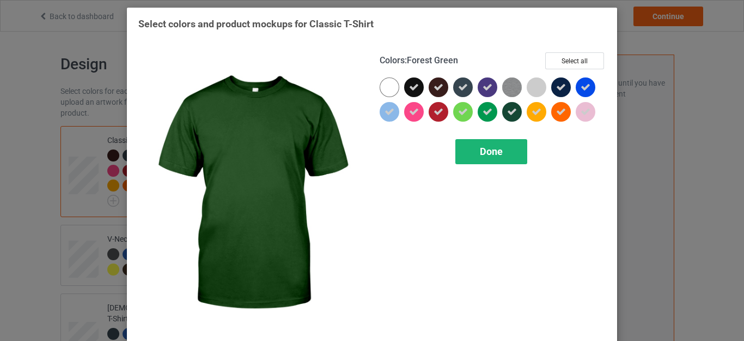
click at [493, 144] on div "Done" at bounding box center [491, 151] width 72 height 25
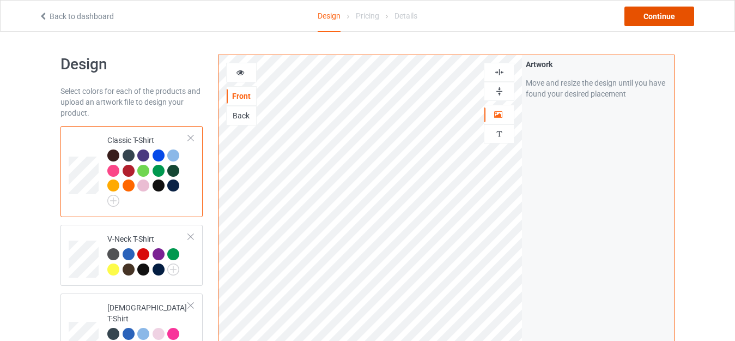
click at [656, 14] on div "Continue" at bounding box center [659, 17] width 70 height 20
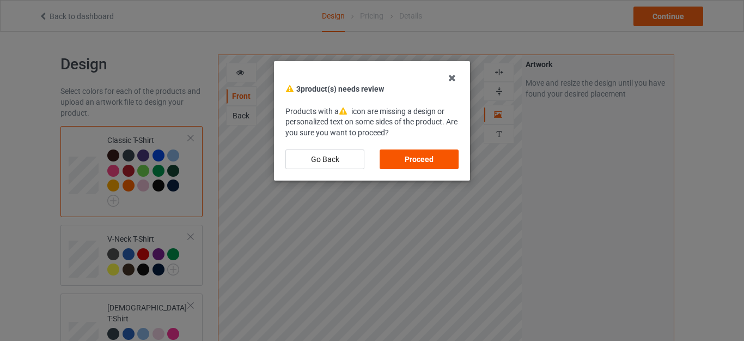
click at [419, 154] on div "Proceed" at bounding box center [419, 159] width 79 height 20
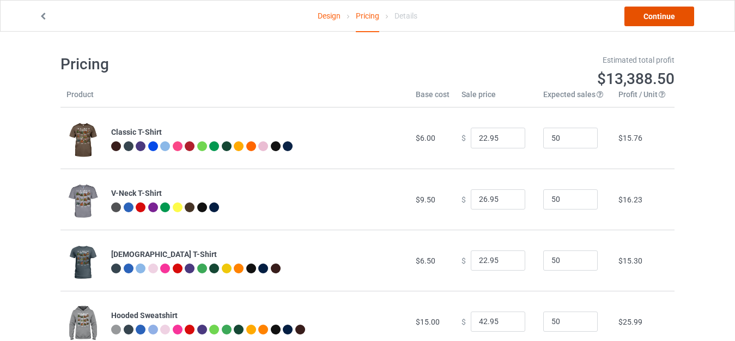
click at [654, 17] on link "Continue" at bounding box center [659, 17] width 70 height 20
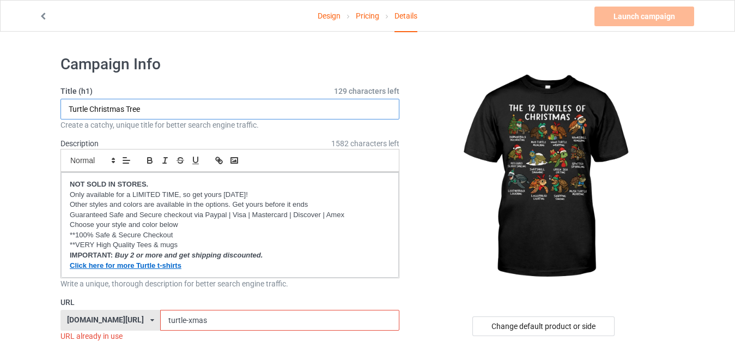
click at [156, 108] on input "Turtle Christmas Tree" at bounding box center [229, 109] width 339 height 21
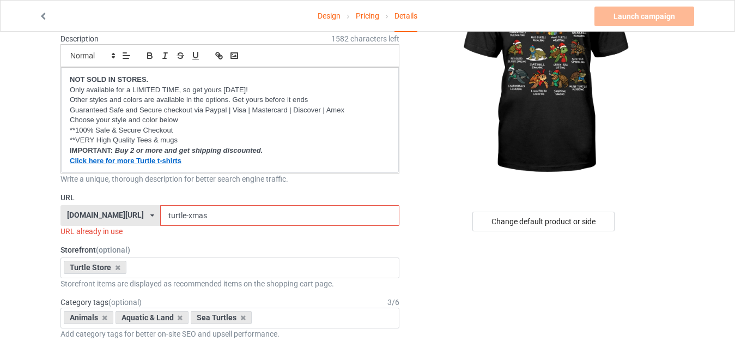
scroll to position [109, 0]
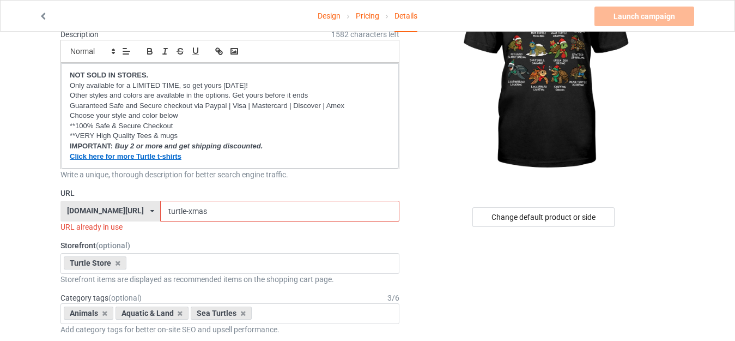
type input "The 12 Turtles Of Christmas"
drag, startPoint x: 161, startPoint y: 210, endPoint x: 232, endPoint y: 210, distance: 70.8
click at [232, 210] on input "turtle-xmas" at bounding box center [279, 210] width 239 height 21
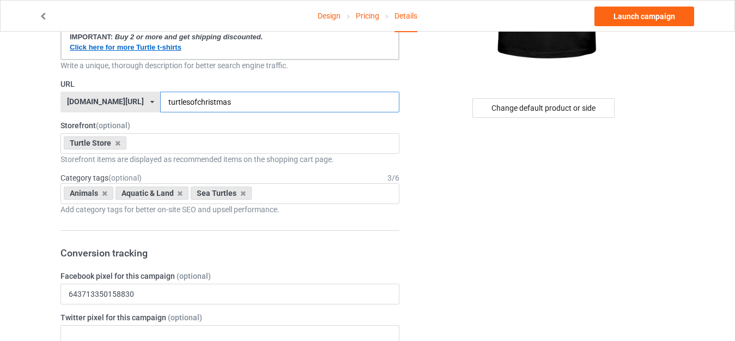
scroll to position [163, 0]
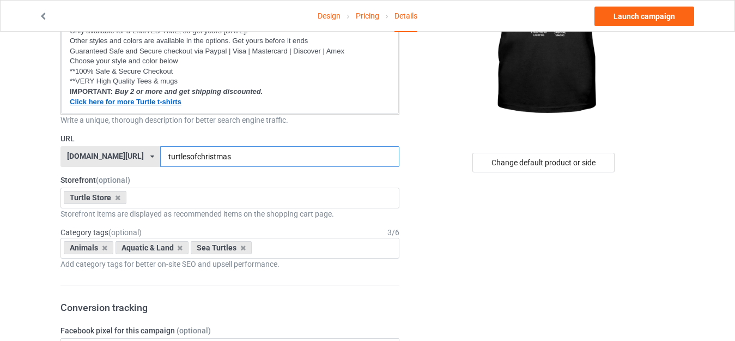
click at [171, 152] on input "turtlesofchristmas" at bounding box center [279, 156] width 239 height 21
type input "turtleschristmas"
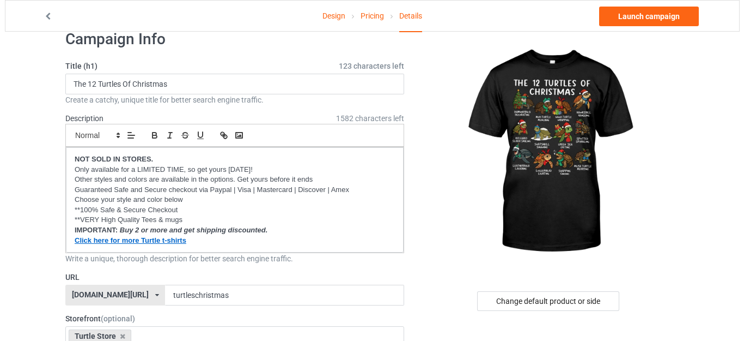
scroll to position [0, 0]
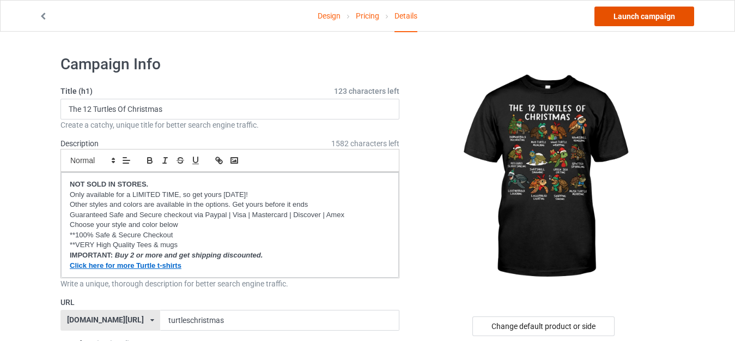
click at [631, 14] on link "Launch campaign" at bounding box center [644, 17] width 100 height 20
